Goal: Transaction & Acquisition: Purchase product/service

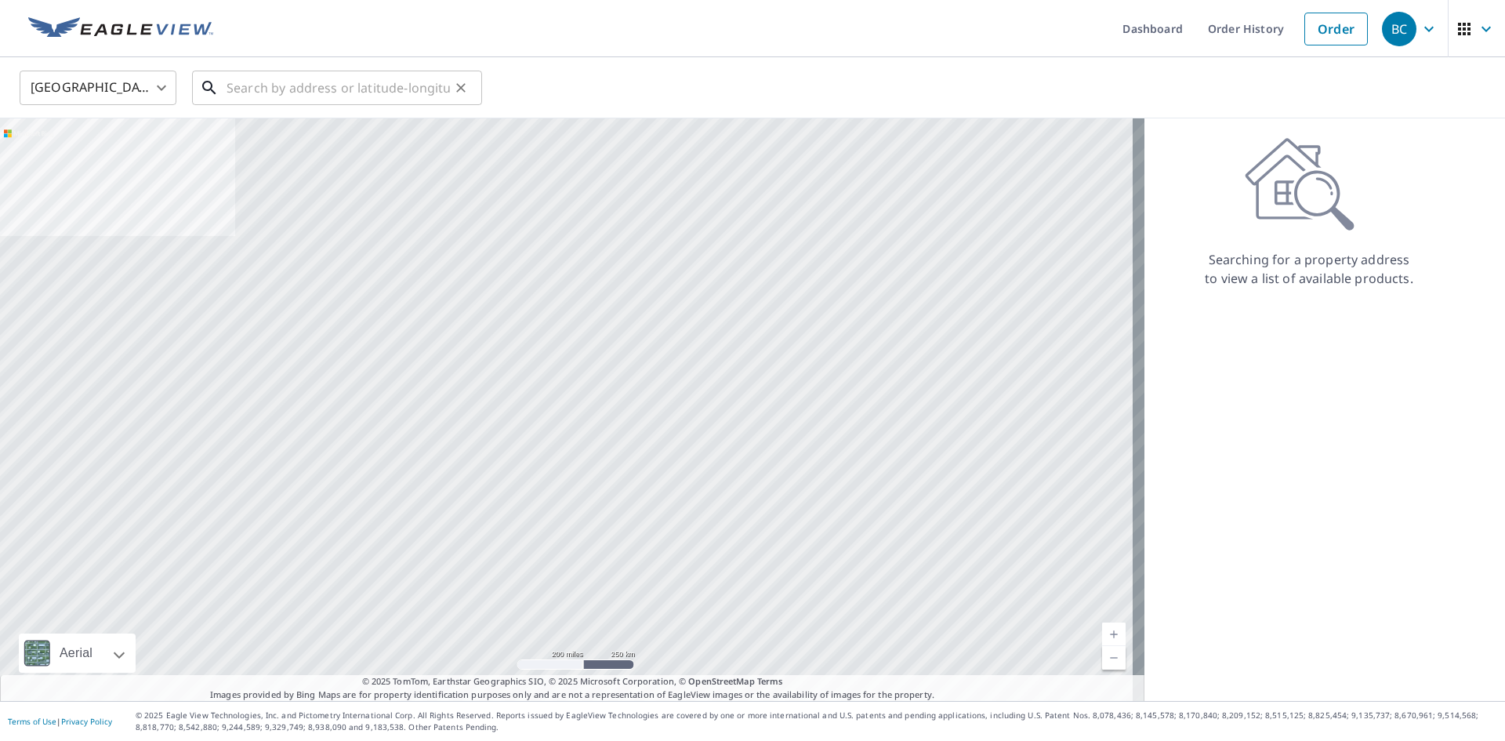
click at [346, 74] on input "text" at bounding box center [337, 88] width 223 height 44
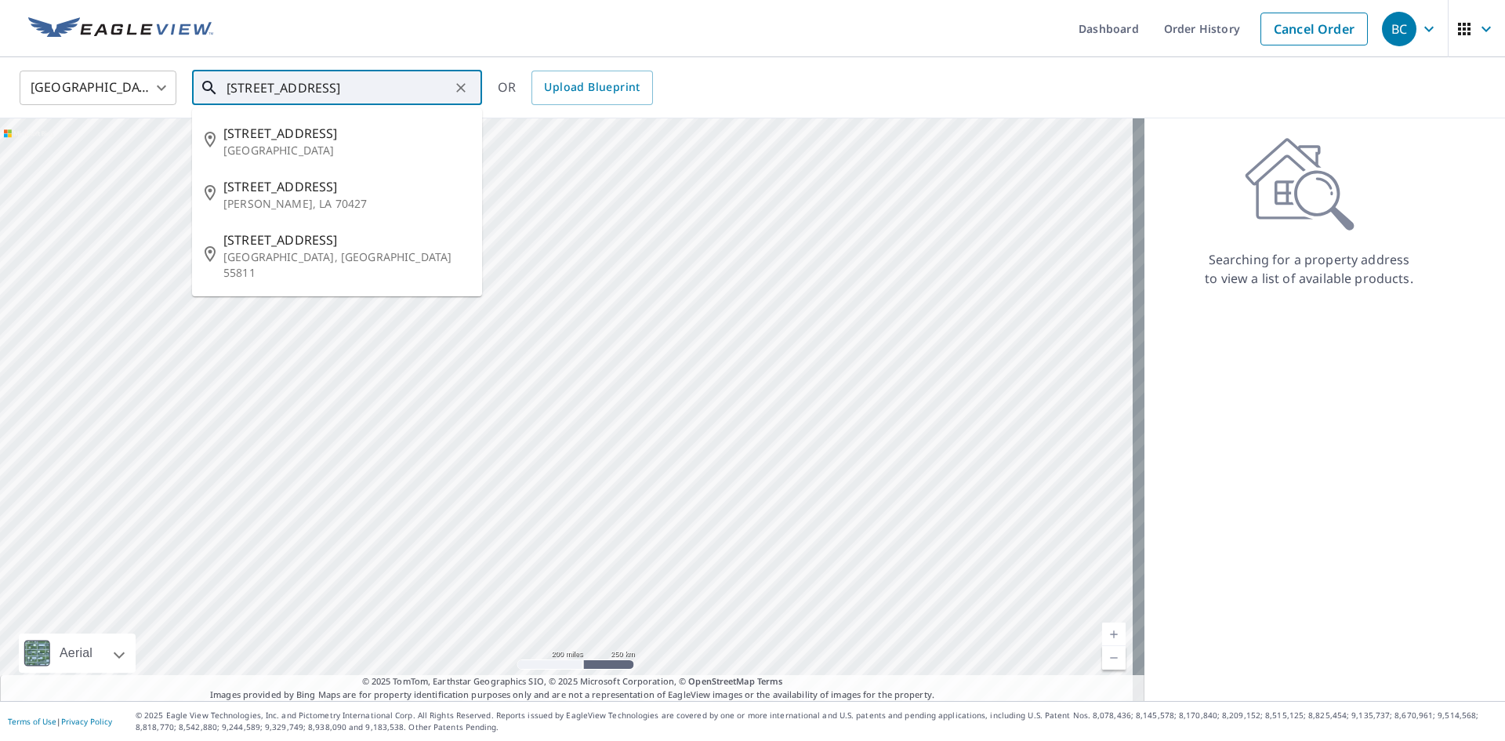
click at [252, 92] on input "[STREET_ADDRESS]" at bounding box center [337, 88] width 223 height 44
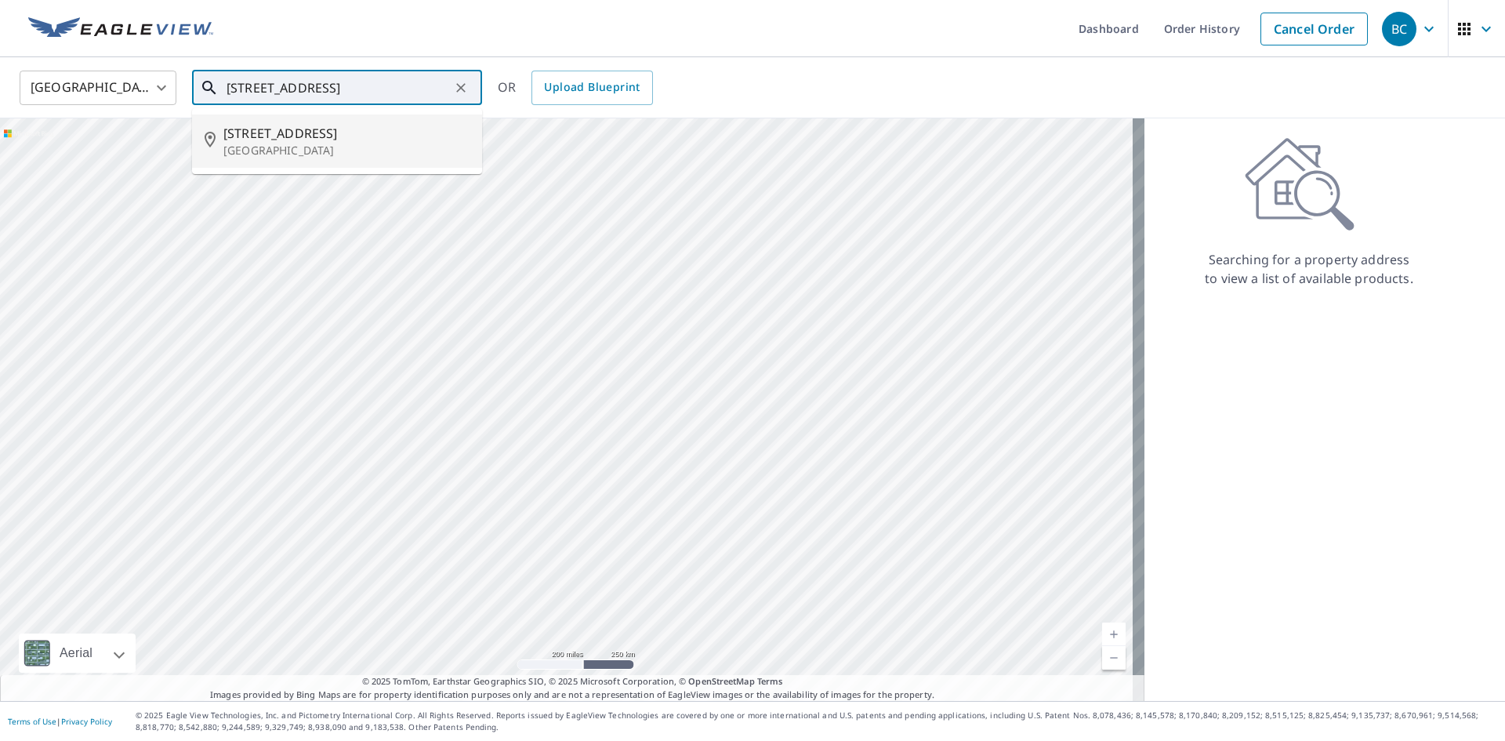
click at [292, 136] on span "[STREET_ADDRESS]" at bounding box center [346, 133] width 246 height 19
type input "[STREET_ADDRESS]"
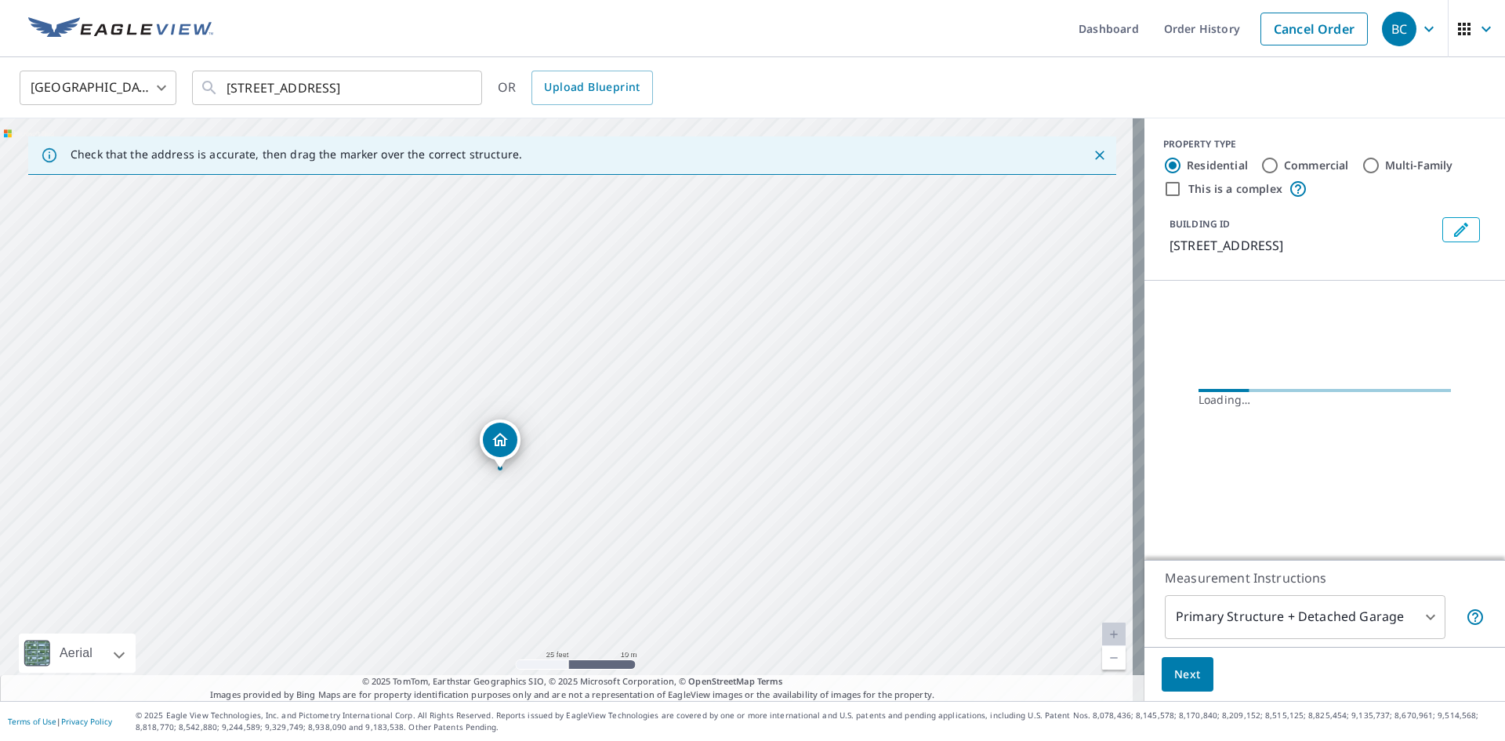
drag, startPoint x: 644, startPoint y: 494, endPoint x: 647, endPoint y: 451, distance: 43.2
click at [647, 451] on div "[STREET_ADDRESS]" at bounding box center [572, 409] width 1144 height 582
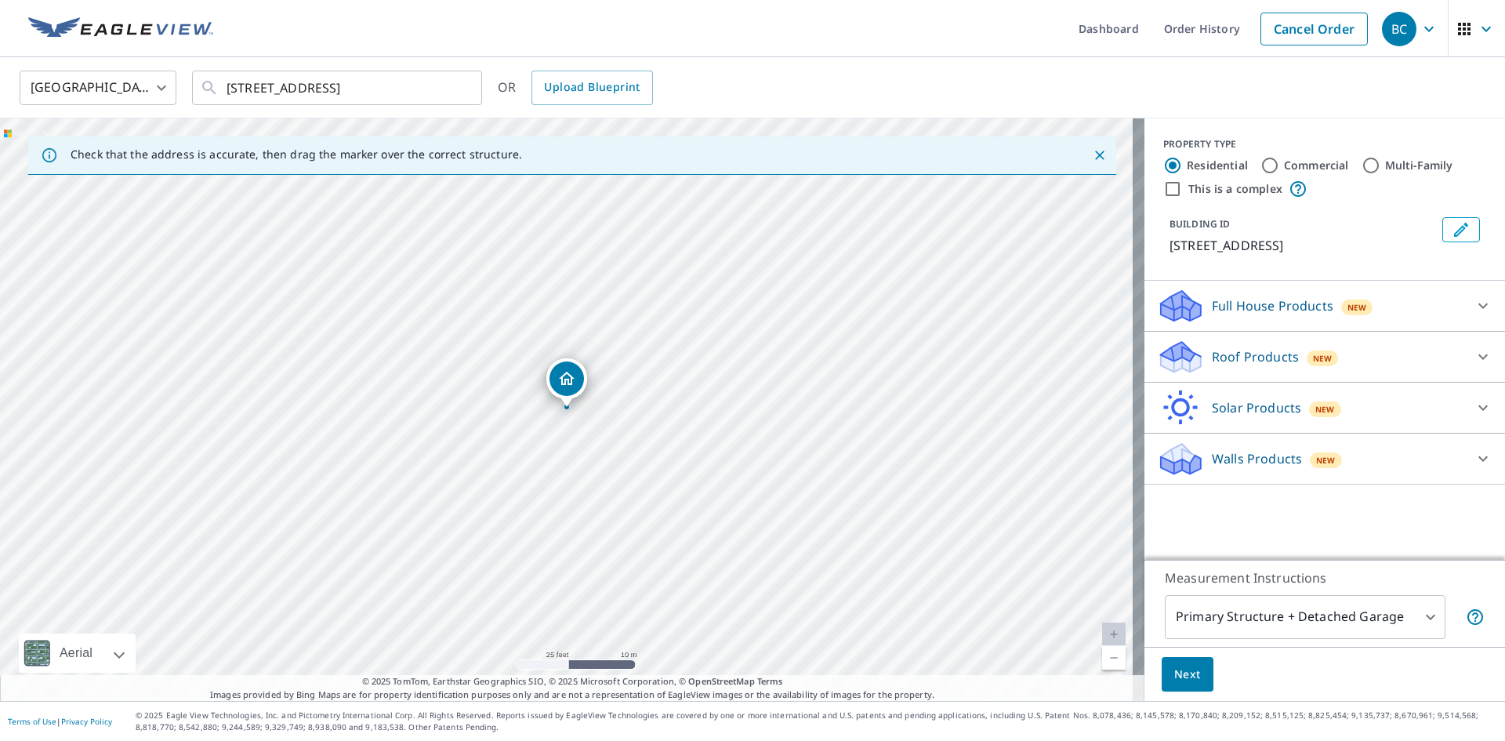
click at [1212, 349] on p "Roof Products" at bounding box center [1255, 356] width 87 height 19
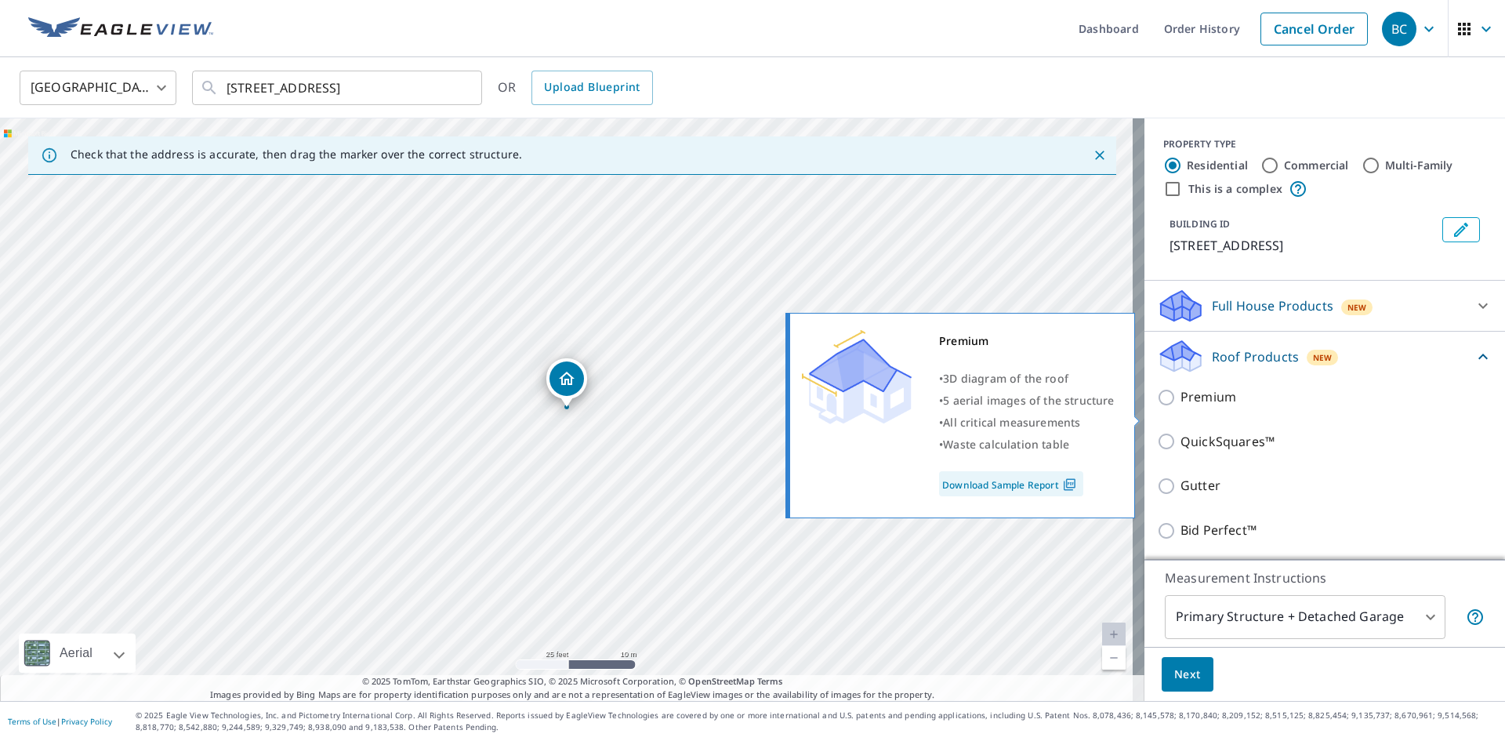
click at [1181, 407] on p "Premium" at bounding box center [1208, 397] width 56 height 20
click at [1180, 407] on input "Premium" at bounding box center [1169, 397] width 24 height 19
checkbox input "true"
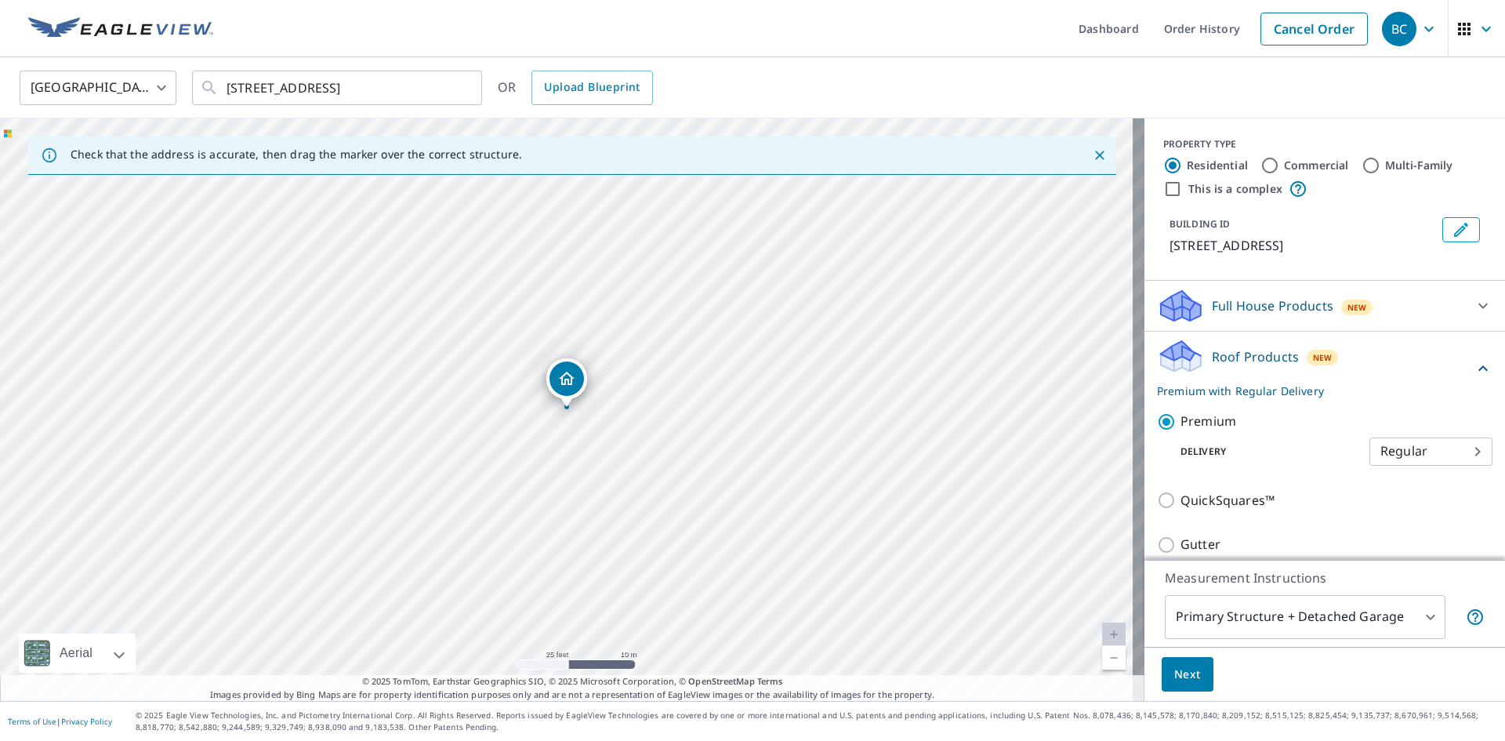
click at [1184, 673] on span "Next" at bounding box center [1187, 675] width 27 height 20
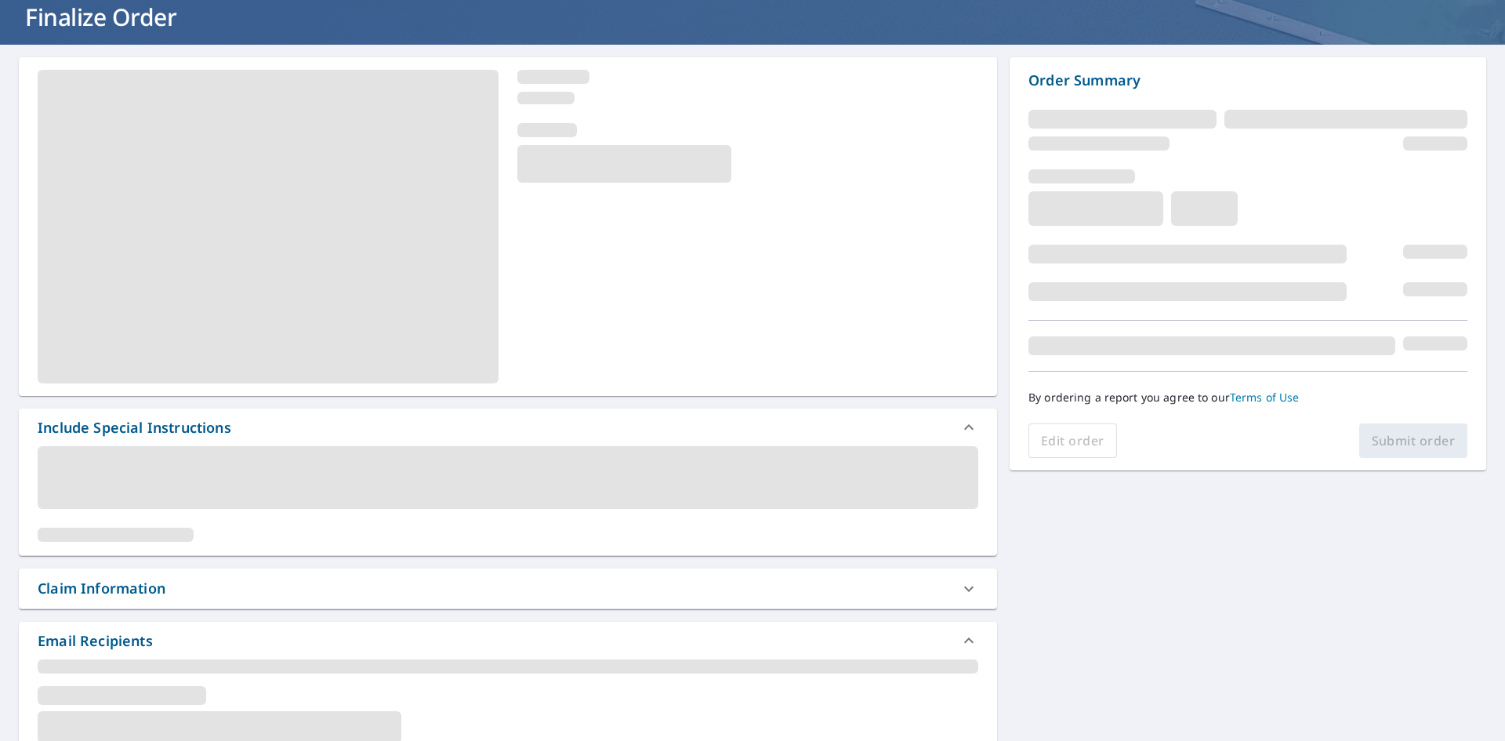
scroll to position [235, 0]
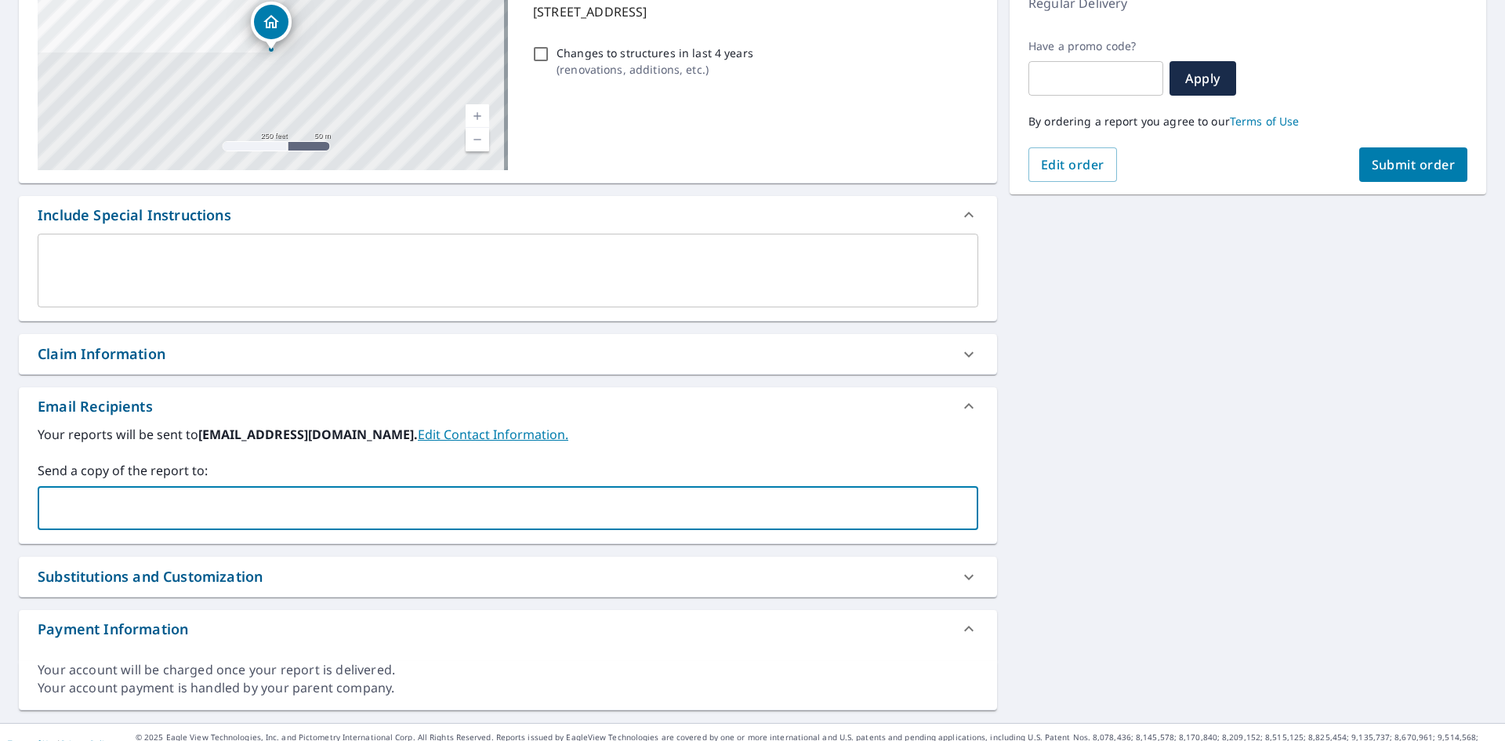
click at [525, 508] on input "text" at bounding box center [496, 508] width 903 height 30
type input "[EMAIL_ADDRESS][DOMAIN_NAME]"
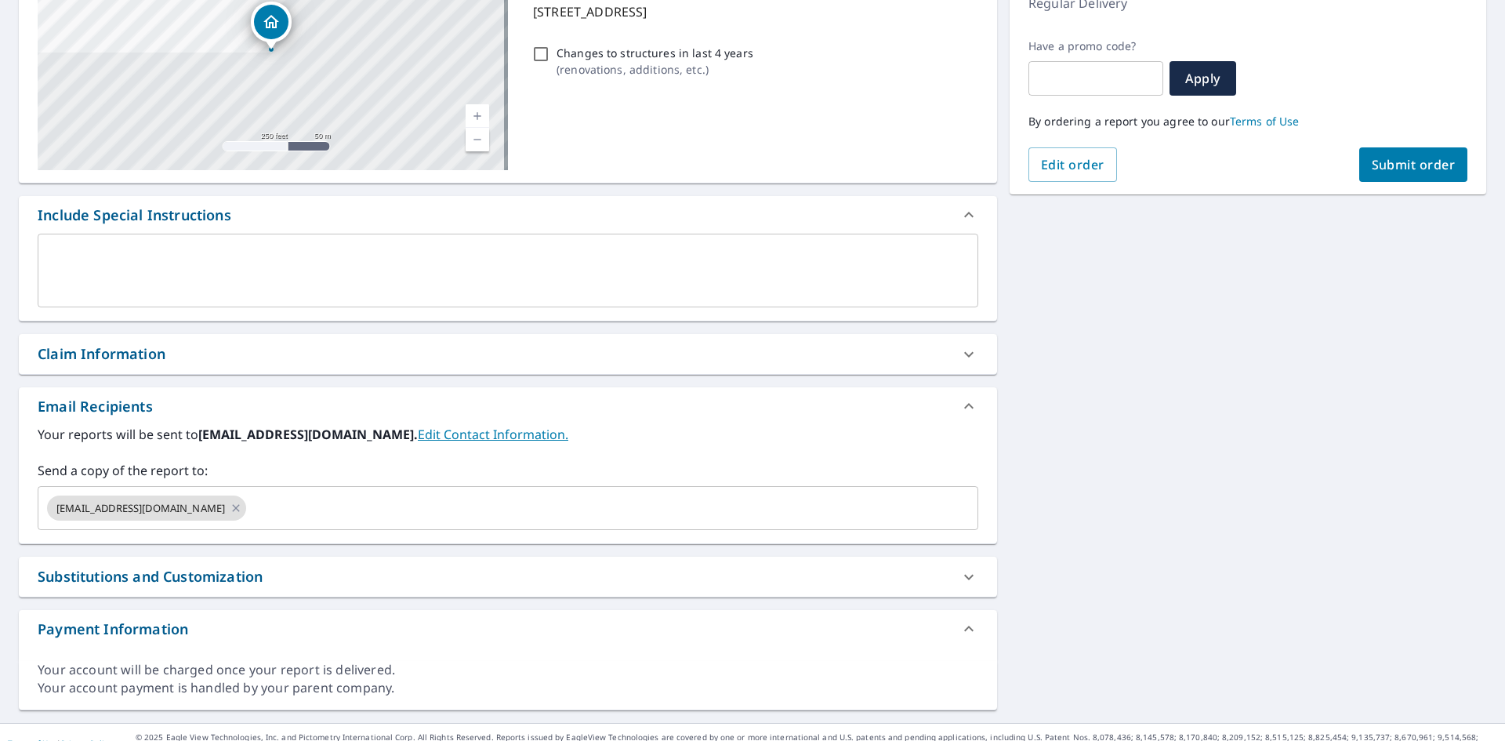
click at [1367, 262] on div "[STREET_ADDRESS] Aerial Road A standard road map Aerial A detailed look from ab…" at bounding box center [752, 316] width 1505 height 813
click at [1393, 168] on span "Submit order" at bounding box center [1413, 164] width 84 height 17
checkbox input "true"
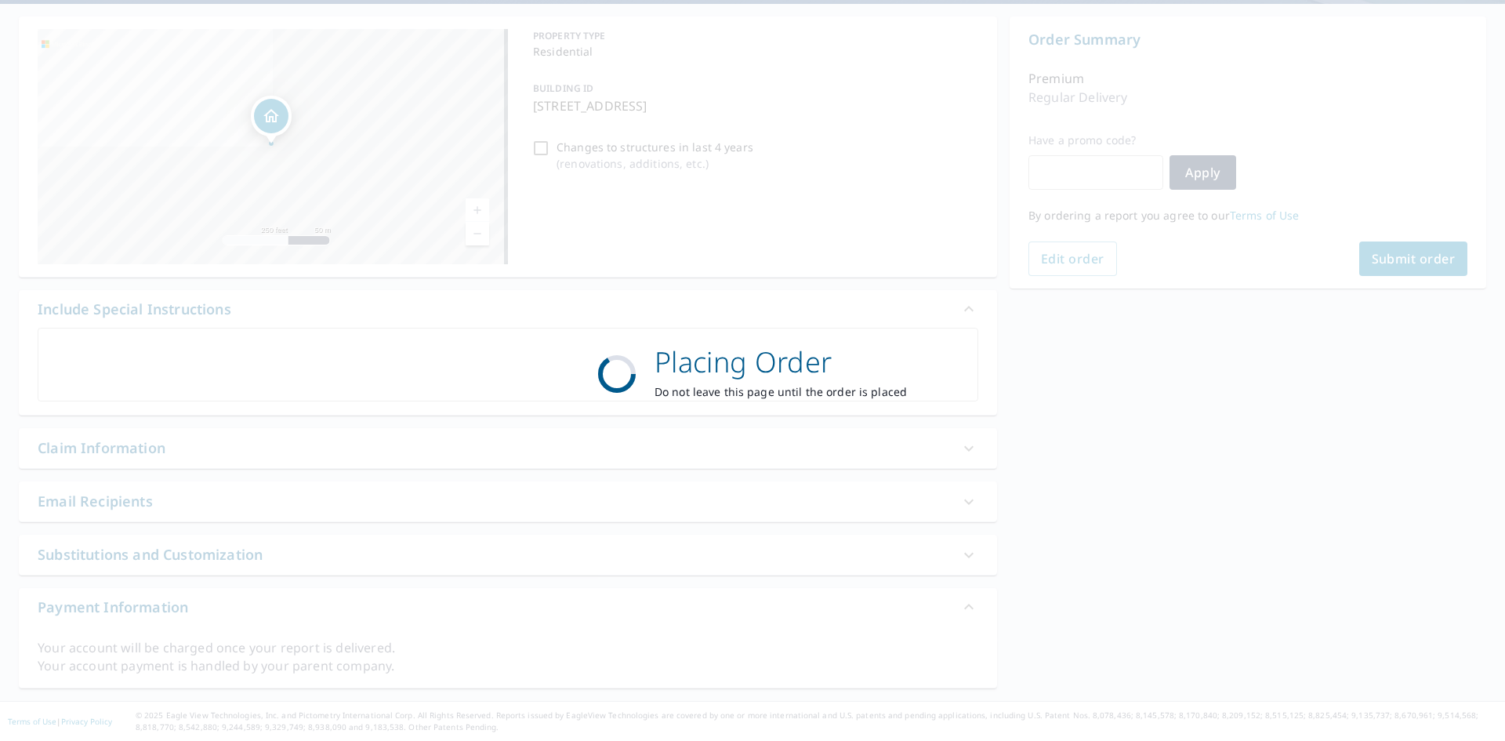
scroll to position [141, 0]
